Goal: Task Accomplishment & Management: Complete application form

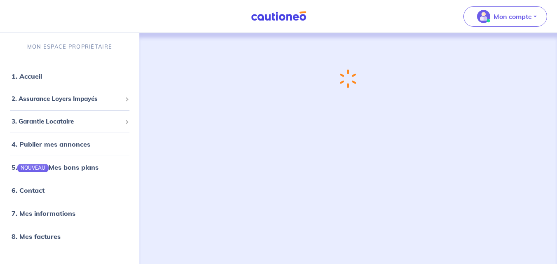
click at [347, 155] on div "Chargement..." at bounding box center [347, 142] width 371 height 218
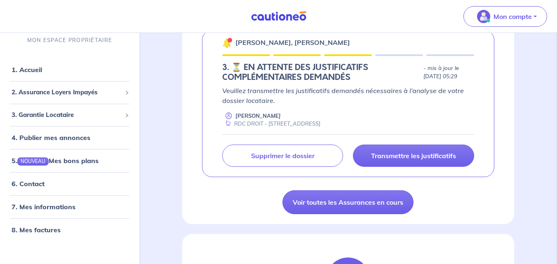
scroll to position [422, 0]
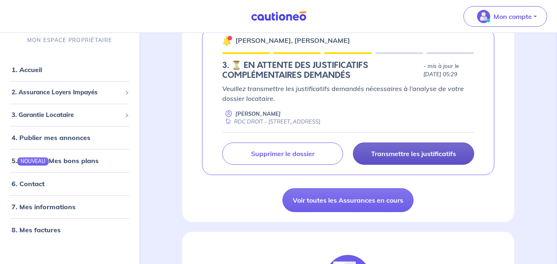
click at [409, 151] on p "Transmettre les justificatifs" at bounding box center [413, 154] width 85 height 8
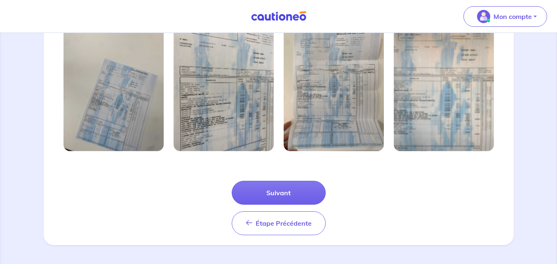
scroll to position [301, 0]
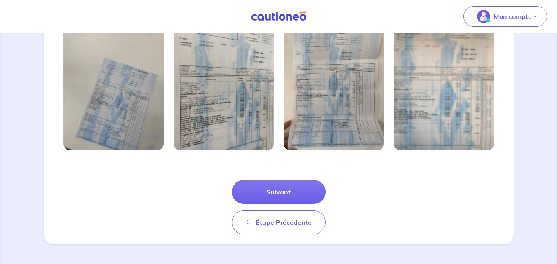
click at [118, 110] on img at bounding box center [113, 84] width 100 height 134
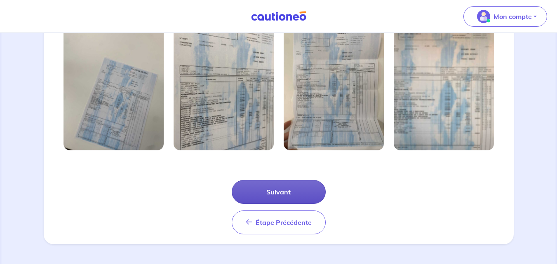
click at [286, 194] on button "Suivant" at bounding box center [279, 192] width 94 height 24
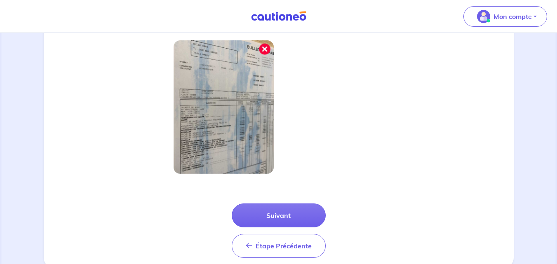
scroll to position [262, 0]
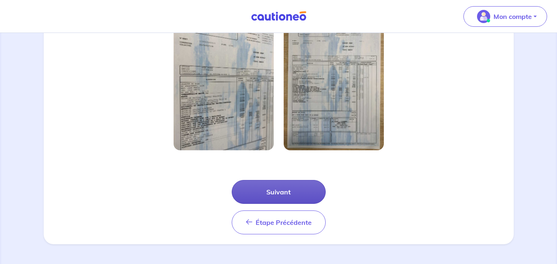
click at [284, 190] on button "Suivant" at bounding box center [279, 192] width 94 height 24
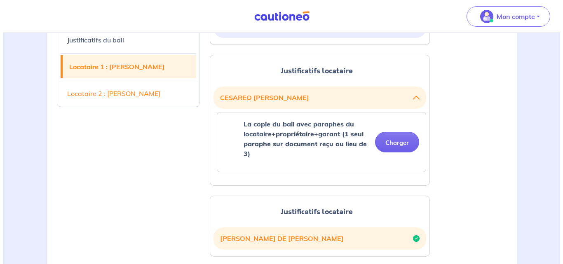
scroll to position [265, 0]
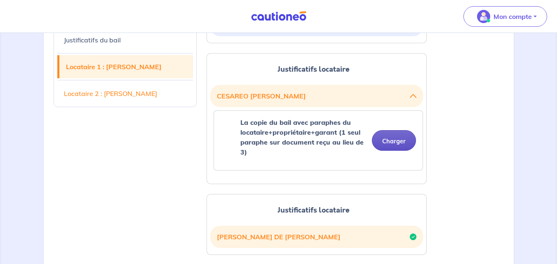
click at [396, 144] on button "Charger" at bounding box center [394, 140] width 44 height 21
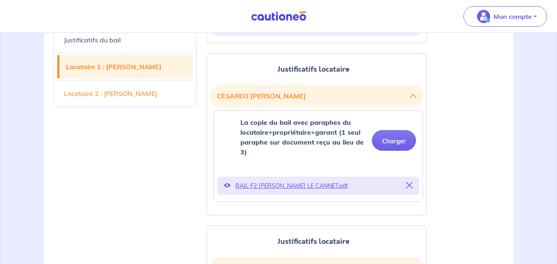
click at [294, 186] on p "BAIL F2 [PERSON_NAME] LE CANNET.pdf" at bounding box center [318, 186] width 166 height 12
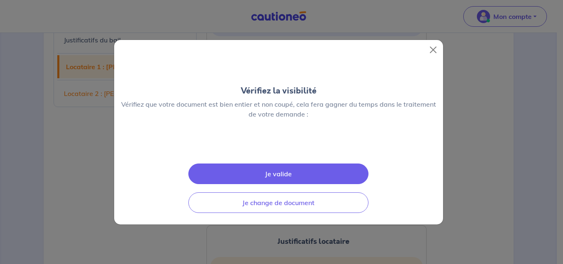
click at [294, 186] on div "Vérifiez la visibilité Vérifiez que votre document est bien entier et non coupé…" at bounding box center [279, 132] width 330 height 185
click at [276, 184] on button "Je valide" at bounding box center [278, 174] width 180 height 21
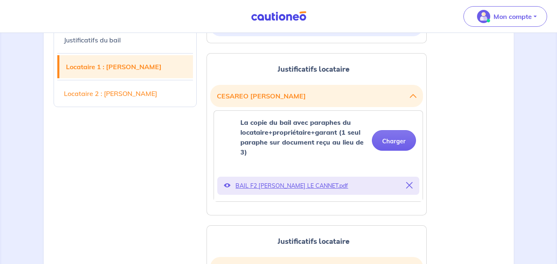
click at [318, 186] on p "BAIL F2 [PERSON_NAME] LE CANNET.pdf" at bounding box center [318, 186] width 166 height 12
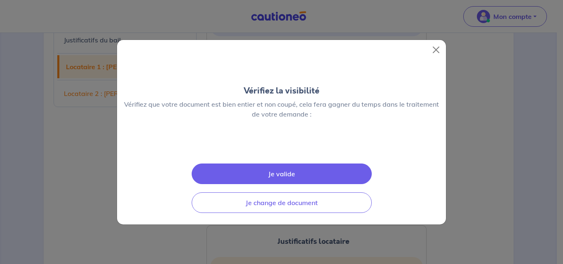
click at [282, 146] on img at bounding box center [282, 146] width 0 height 0
click at [277, 184] on button "Je valide" at bounding box center [282, 174] width 180 height 21
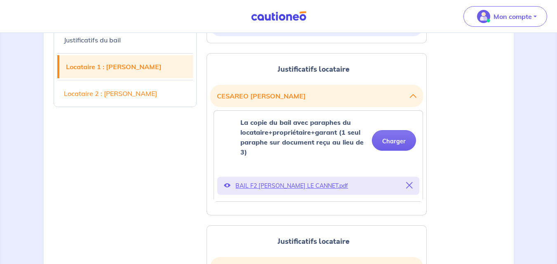
click at [281, 186] on p "BAIL F2 [PERSON_NAME] LE CANNET.pdf" at bounding box center [318, 186] width 166 height 12
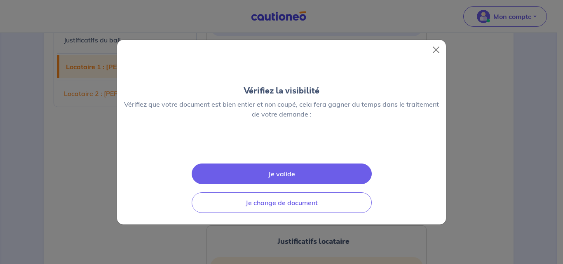
scroll to position [0, 0]
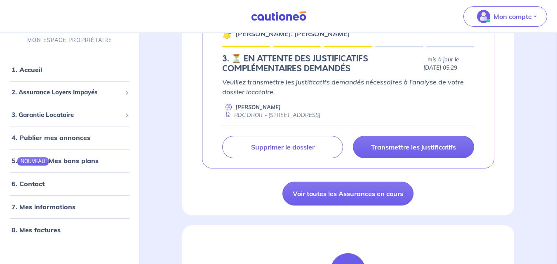
scroll to position [431, 0]
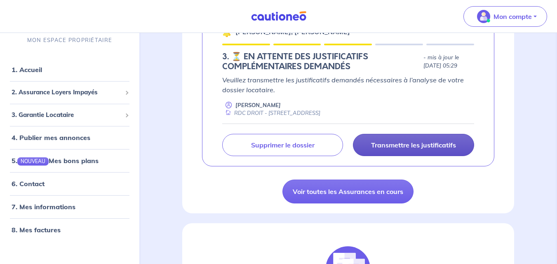
click at [420, 137] on link "Transmettre les justificatifs" at bounding box center [413, 145] width 121 height 22
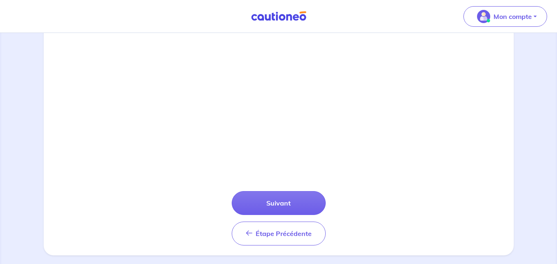
scroll to position [301, 0]
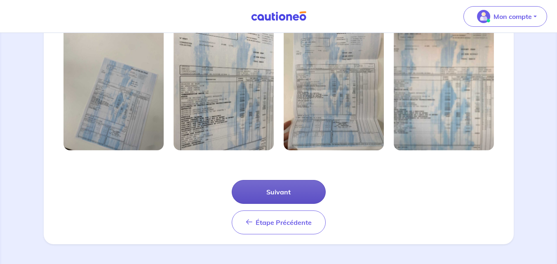
click at [276, 189] on button "Suivant" at bounding box center [279, 192] width 94 height 24
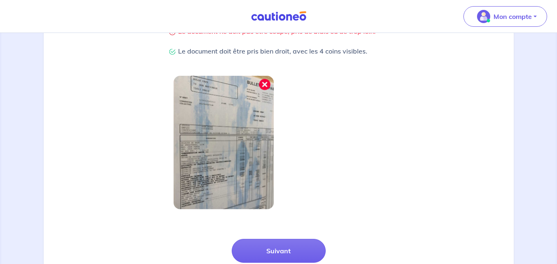
scroll to position [262, 0]
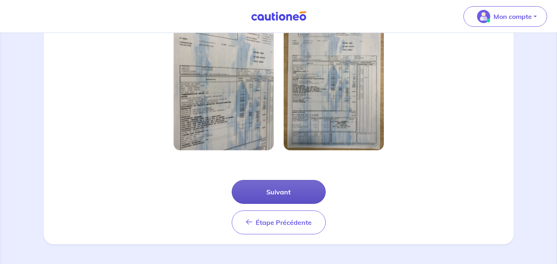
click at [275, 190] on button "Suivant" at bounding box center [279, 192] width 94 height 24
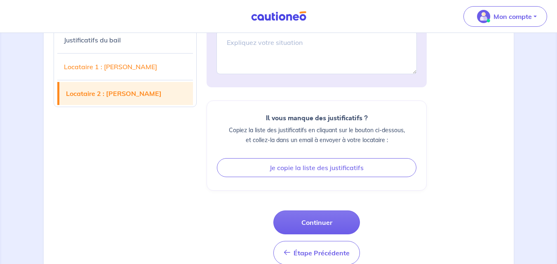
scroll to position [600, 0]
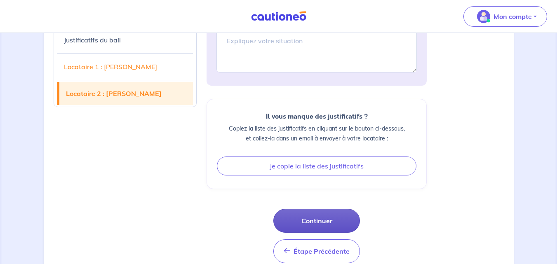
click at [323, 218] on button "Continuer" at bounding box center [316, 221] width 87 height 24
click at [315, 218] on button "Continuer" at bounding box center [316, 221] width 87 height 24
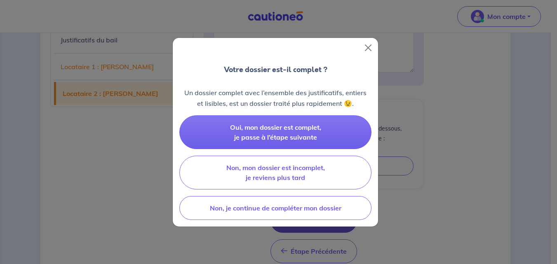
click at [315, 218] on div "Votre dossier est-il complet ? Un dossier complet avec l’ensemble des justifica…" at bounding box center [278, 132] width 557 height 264
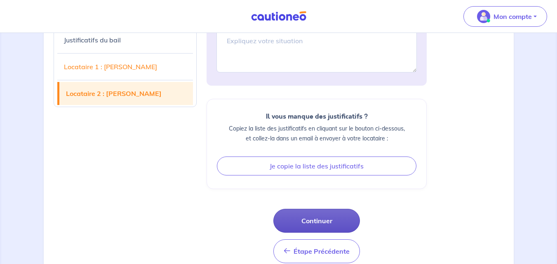
click at [315, 218] on button "Continuer" at bounding box center [316, 221] width 87 height 24
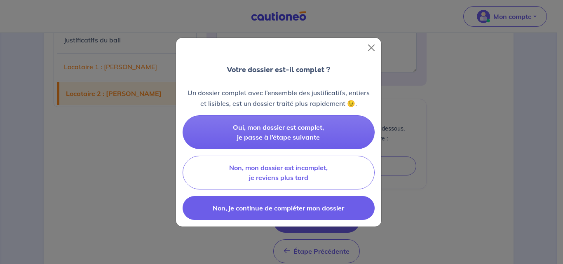
click at [300, 206] on span "Non, je continue de compléter mon dossier" at bounding box center [278, 208] width 131 height 8
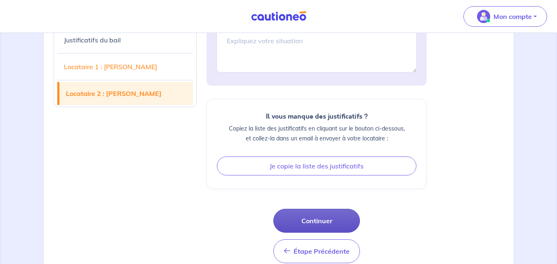
click at [321, 221] on button "Continuer" at bounding box center [316, 221] width 87 height 24
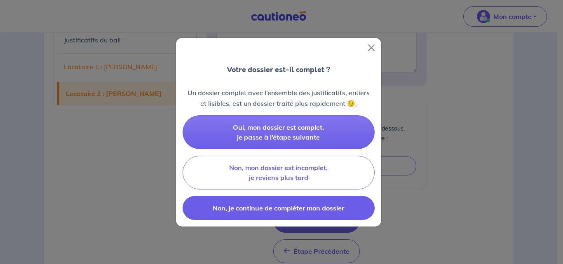
click at [300, 207] on span "Non, je continue de compléter mon dossier" at bounding box center [278, 208] width 131 height 8
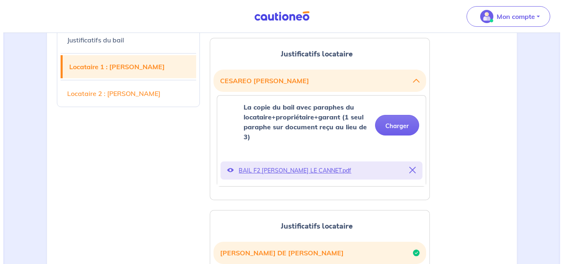
scroll to position [282, 0]
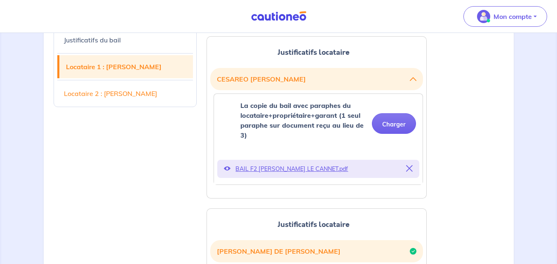
click at [324, 167] on p "BAIL F2 [PERSON_NAME] LE CANNET.pdf" at bounding box center [318, 169] width 166 height 12
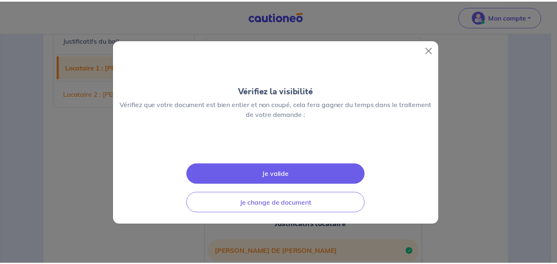
scroll to position [62, 0]
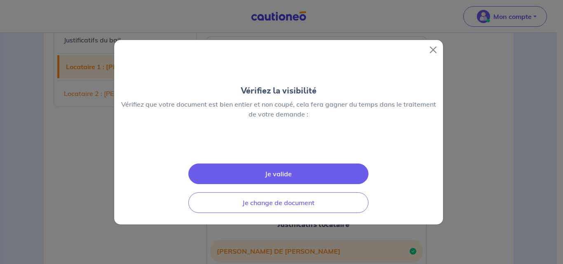
click at [272, 184] on button "Je valide" at bounding box center [278, 174] width 180 height 21
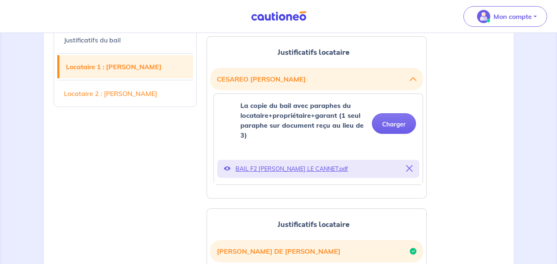
click at [272, 207] on div "Votre location Justificatifs du bail Justificatifs locataire [PERSON_NAME] La c…" at bounding box center [317, 268] width 230 height 626
click at [269, 208] on div "Votre location Justificatifs du bail Justificatifs locataire [PERSON_NAME] La c…" at bounding box center [317, 268] width 230 height 626
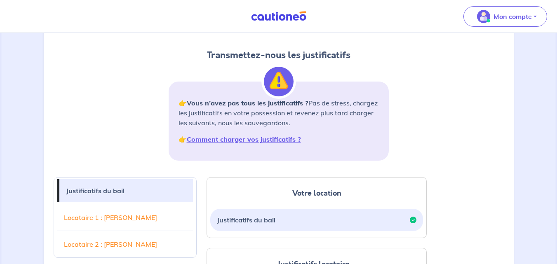
scroll to position [0, 0]
